Goal: Transaction & Acquisition: Purchase product/service

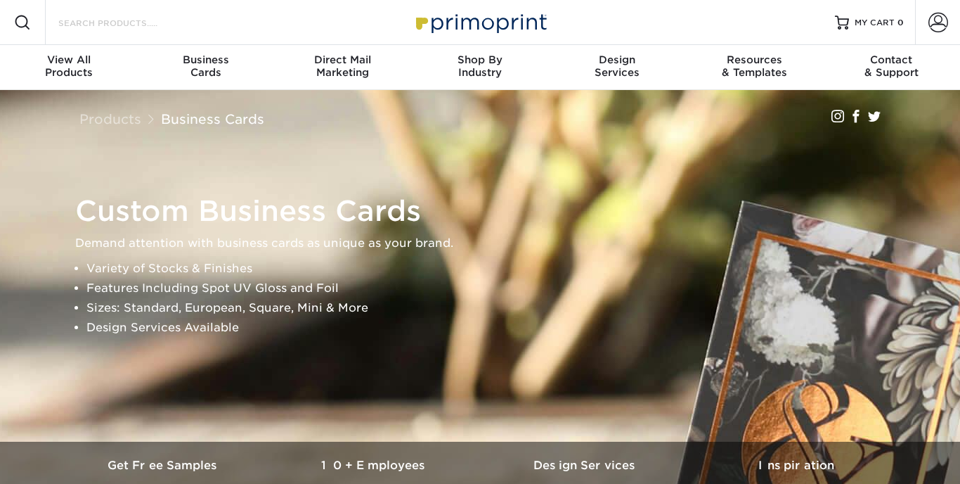
click at [163, 29] on input "Search Products" at bounding box center [125, 22] width 137 height 17
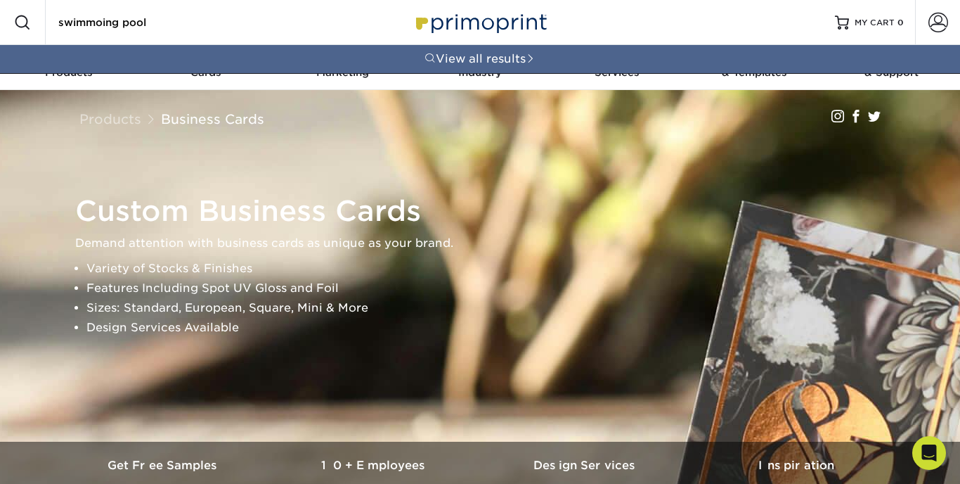
type input "swimmoing pool"
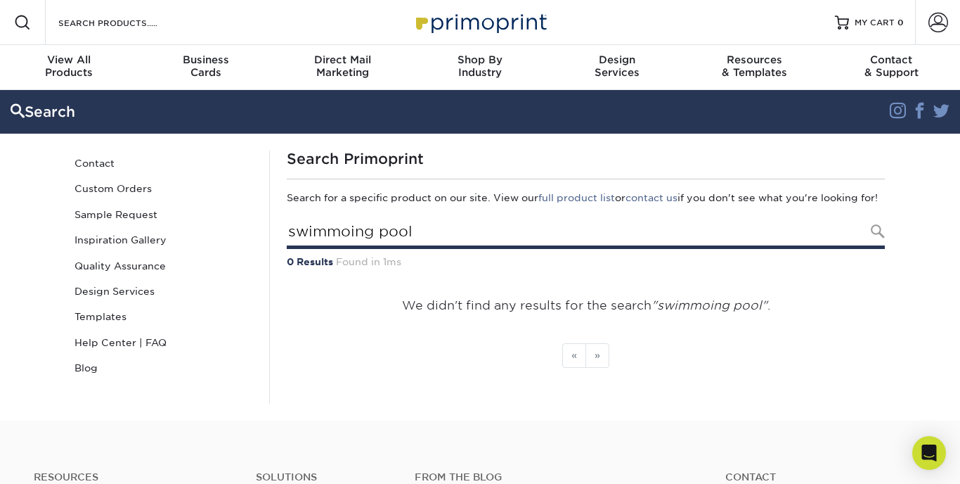
click at [349, 245] on input "swimmoing pool" at bounding box center [586, 233] width 598 height 32
type input "swimming pool"
click at [609, 242] on input "swimming pool" at bounding box center [586, 233] width 598 height 32
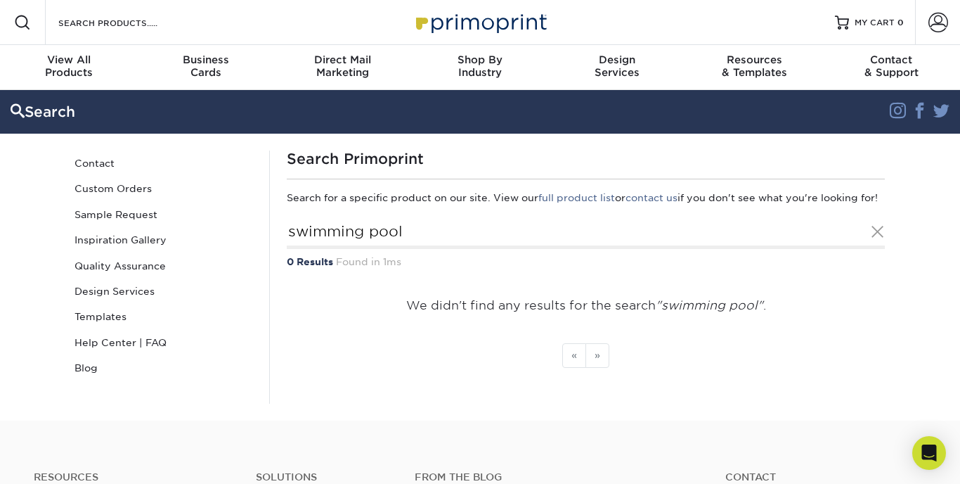
click at [244, 25] on div "Resources Menu Search Products Account SIGN IN CREATE AN ACCOUNT forgot passwor…" at bounding box center [480, 22] width 960 height 45
click at [212, 22] on div "Resources Menu Search Products Account SIGN IN CREATE AN ACCOUNT forgot passwor…" at bounding box center [480, 22] width 960 height 45
click at [166, 28] on input "Search Products" at bounding box center [125, 22] width 137 height 17
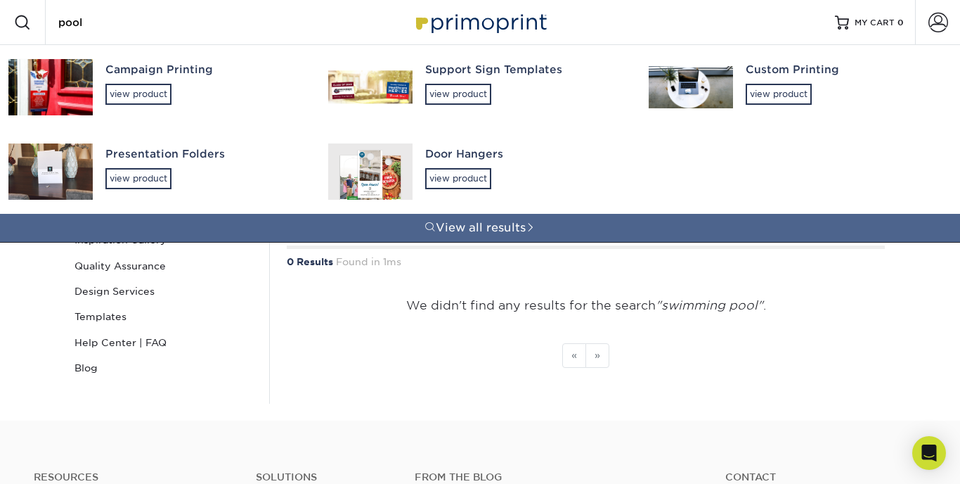
type input "pool"
type input "swimmoing pool"
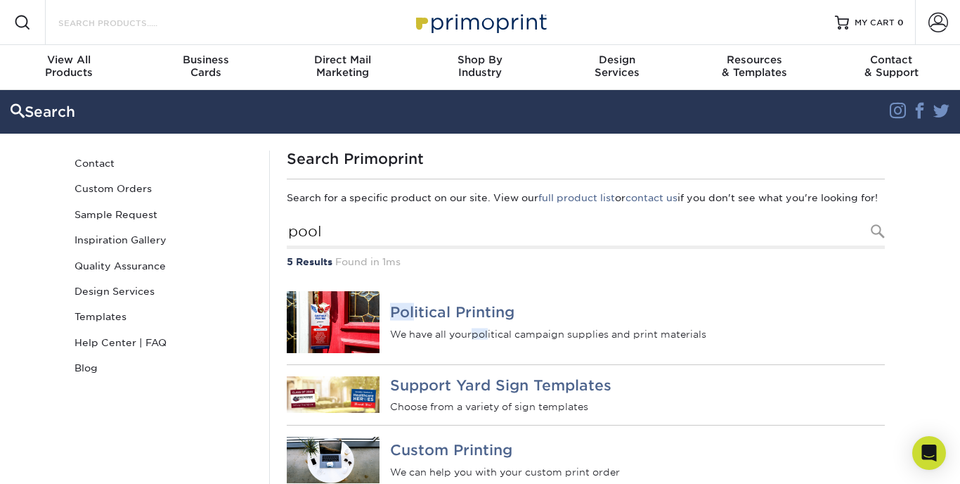
click at [114, 23] on input "Search Products" at bounding box center [125, 22] width 137 height 17
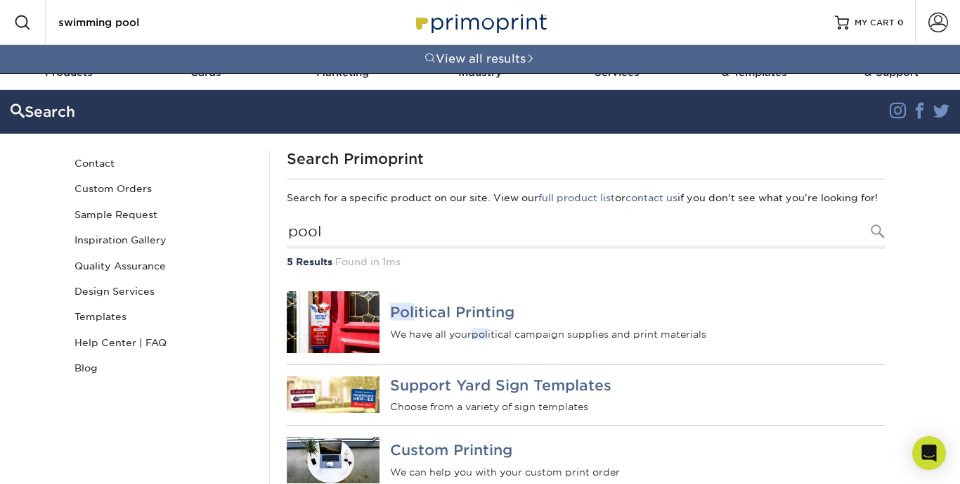
type input "swimming pool"
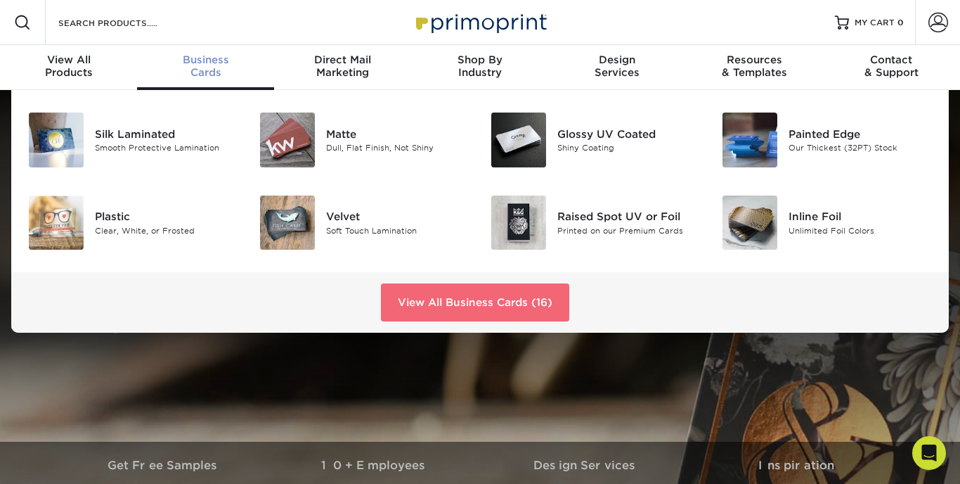
click at [484, 307] on link "View All Business Cards (16)" at bounding box center [475, 302] width 188 height 38
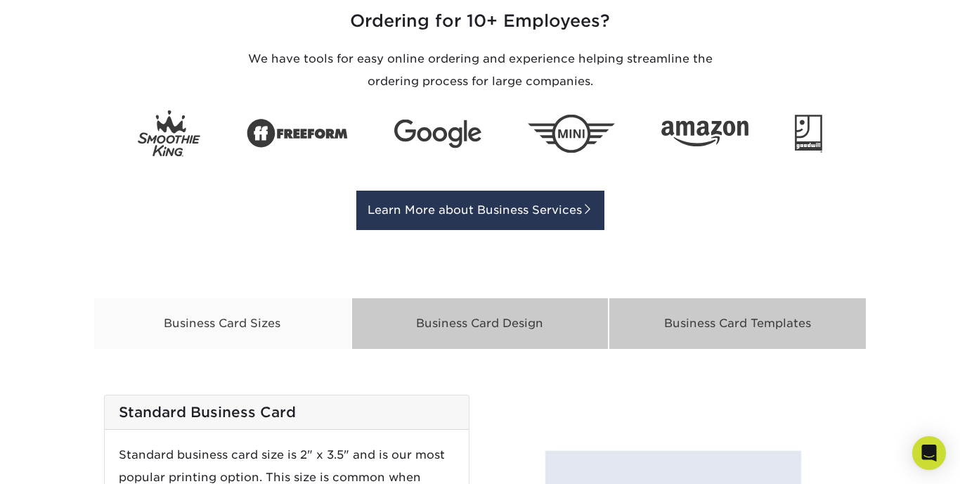
scroll to position [2161, 0]
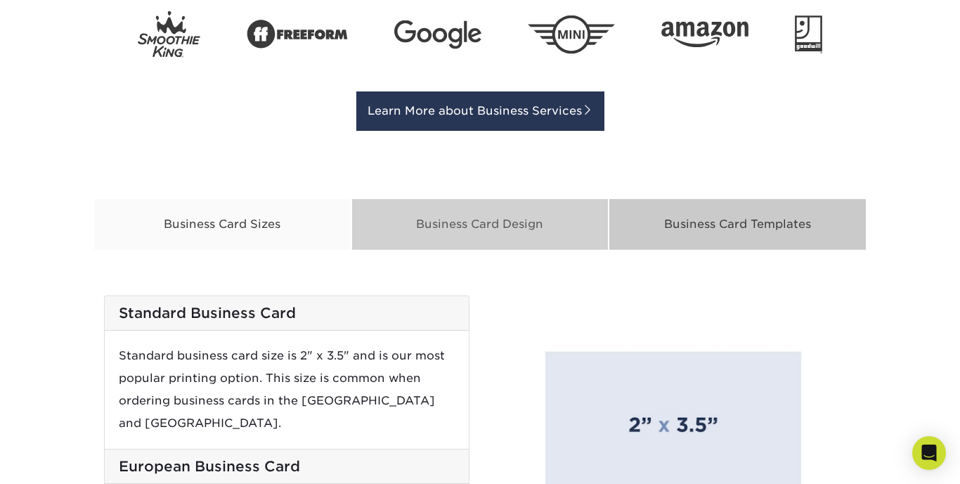
click at [530, 221] on div "Business Card Design" at bounding box center [481, 224] width 258 height 52
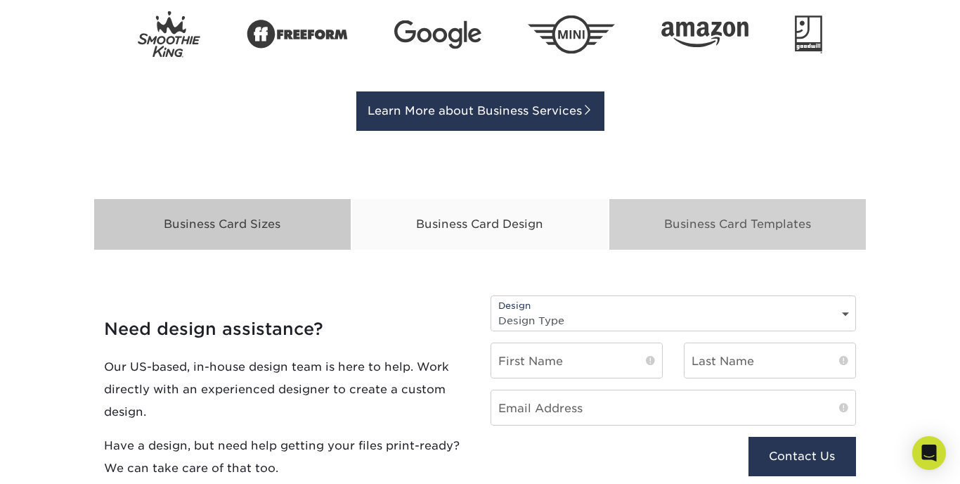
click at [724, 218] on div "Business Card Templates" at bounding box center [738, 224] width 258 height 52
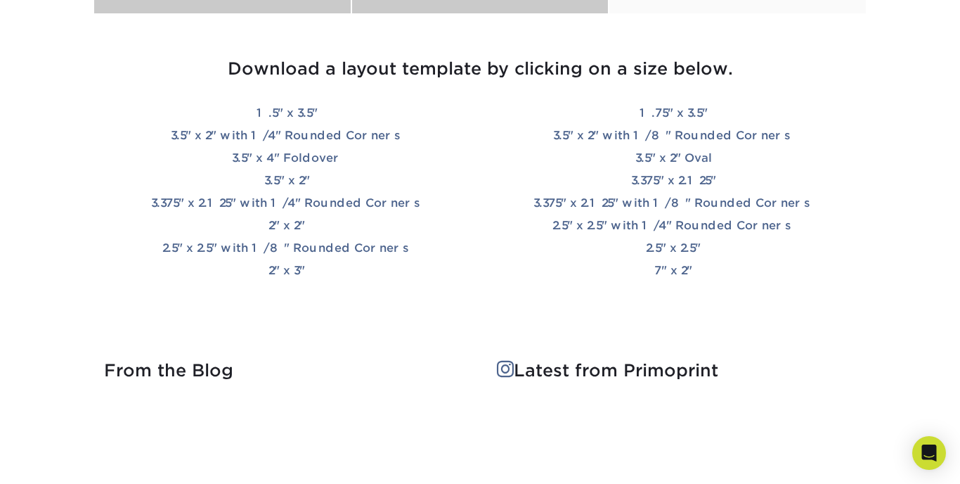
scroll to position [2396, 0]
click at [295, 177] on link "3.5" x 2"" at bounding box center [287, 180] width 46 height 13
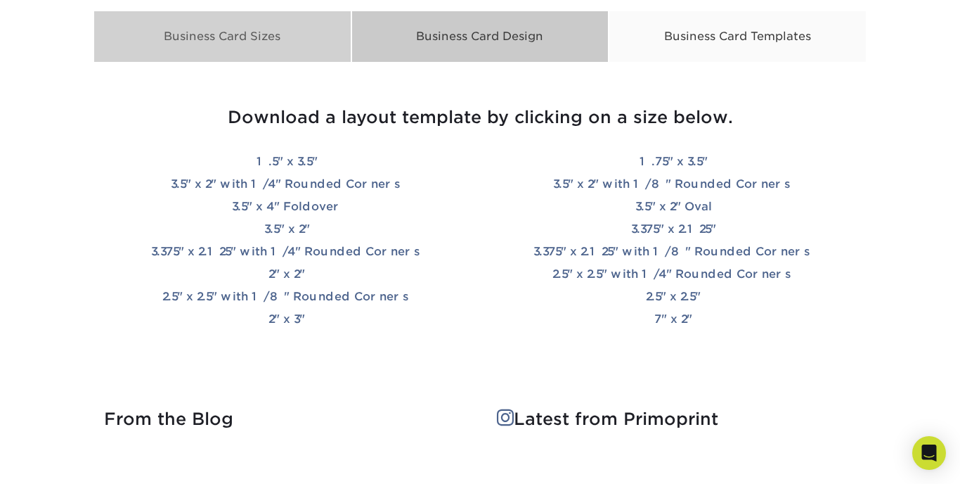
scroll to position [2314, 0]
